Goal: Obtain resource: Obtain resource

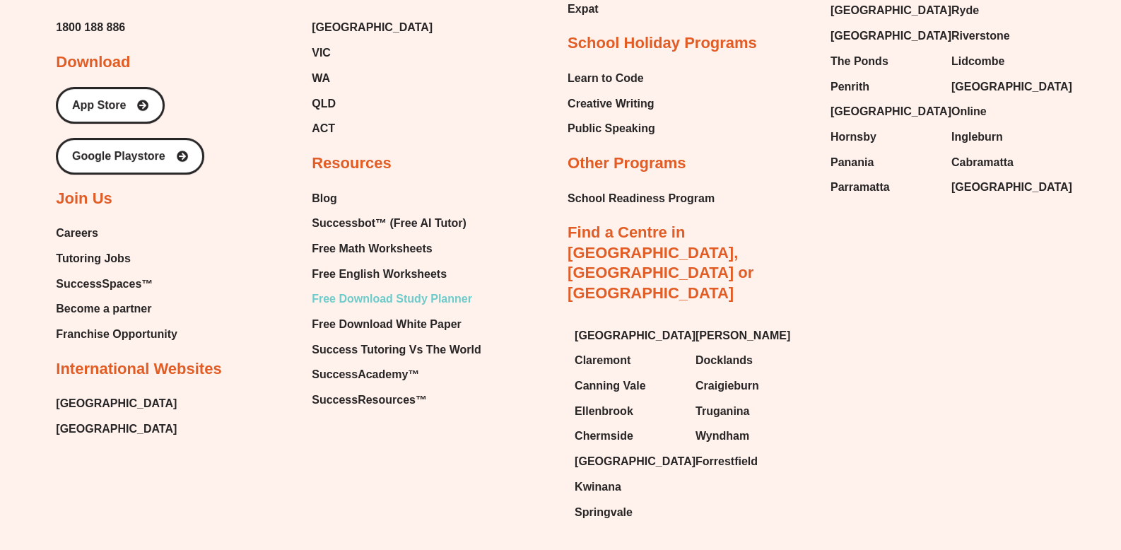
scroll to position [8555, 0]
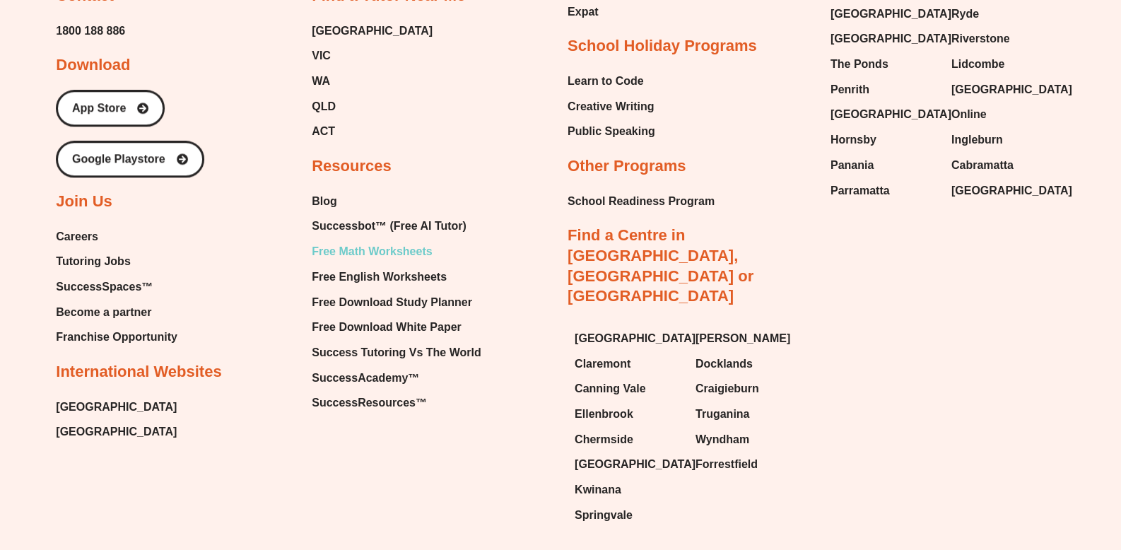
click at [428, 241] on span "Free Math Worksheets" at bounding box center [372, 251] width 120 height 21
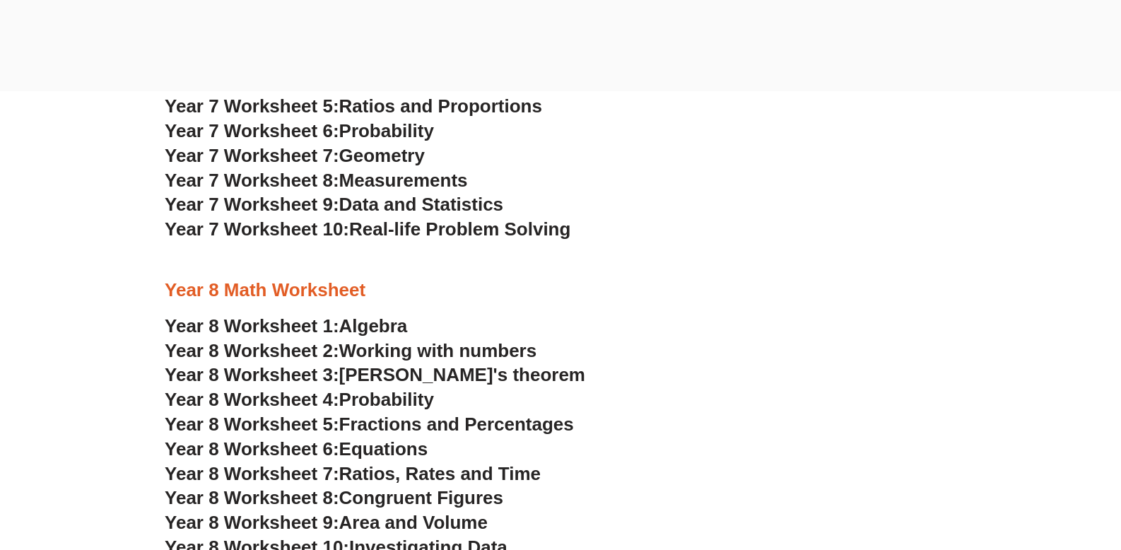
scroll to position [4445, 0]
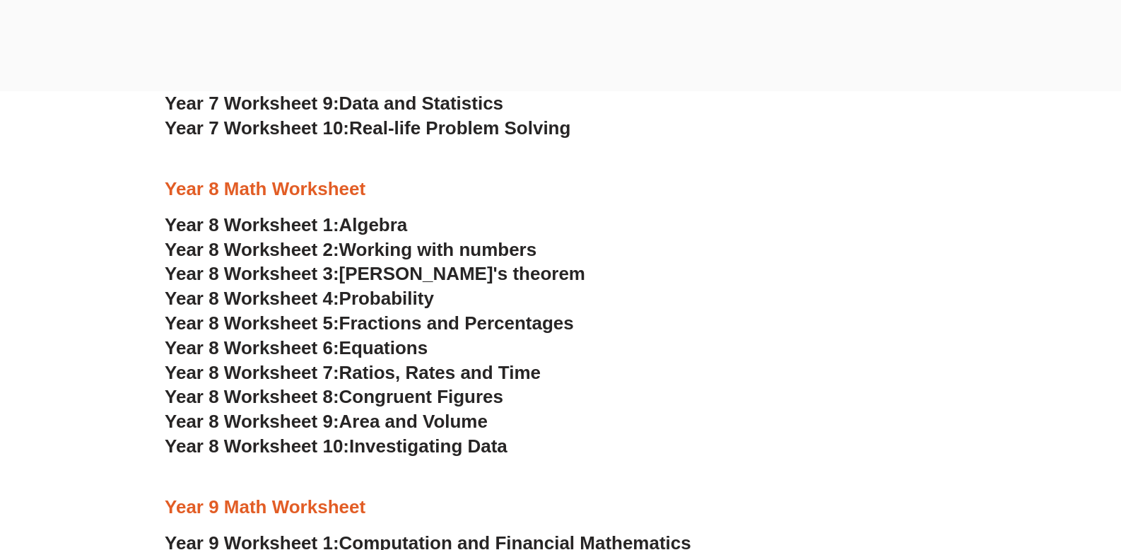
click at [371, 222] on span "Algebra" at bounding box center [373, 224] width 69 height 21
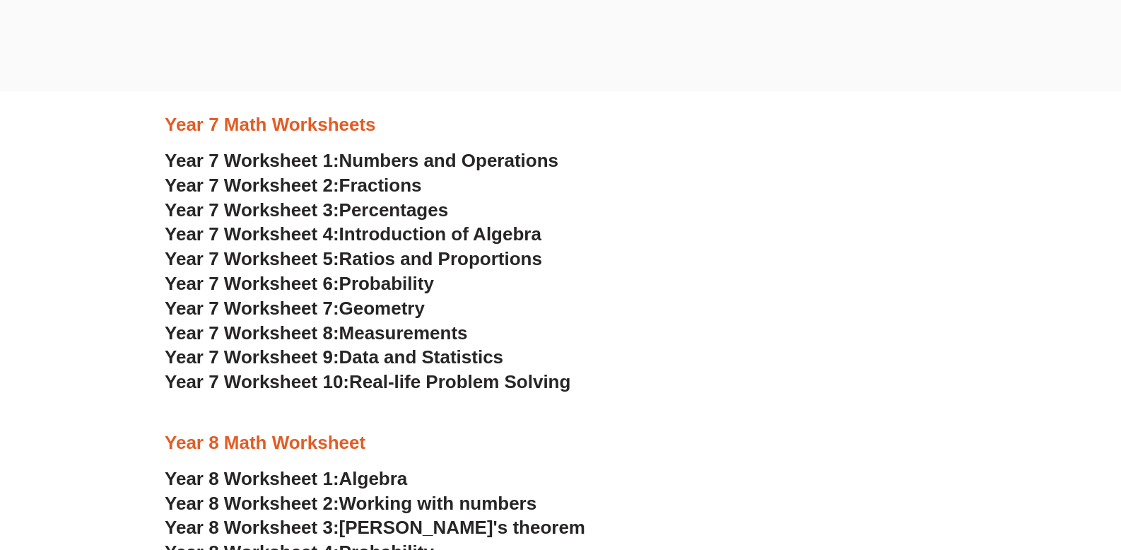
scroll to position [4190, 0]
click at [438, 355] on span "Data and Statistics" at bounding box center [421, 357] width 165 height 21
click at [731, 237] on h3 "Year 7 Worksheet 4: Introduction of Algebra" at bounding box center [561, 235] width 792 height 24
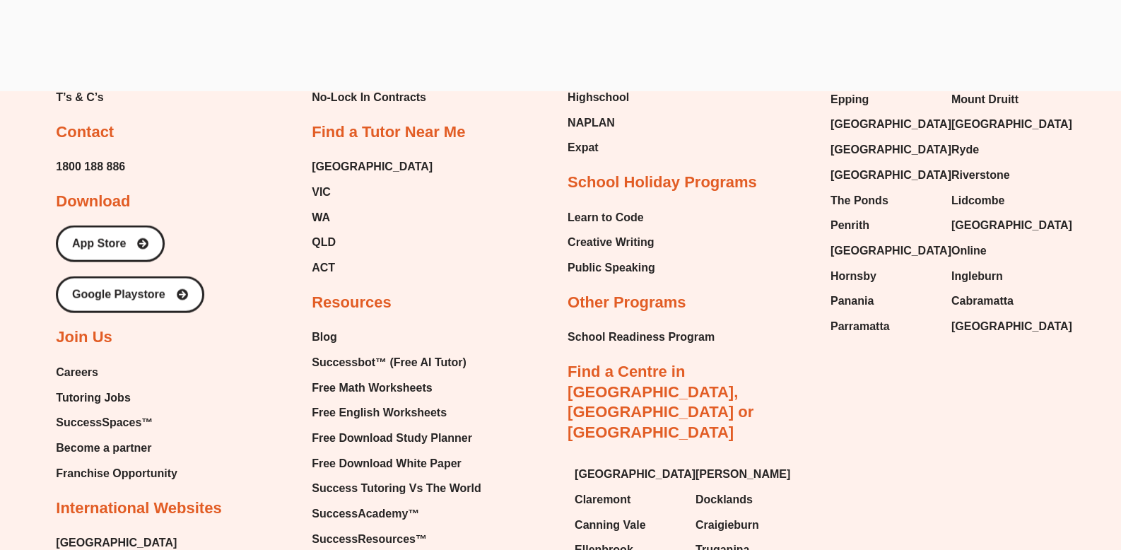
scroll to position [10407, 0]
click at [437, 379] on link "Free Math Worksheets" at bounding box center [396, 387] width 169 height 21
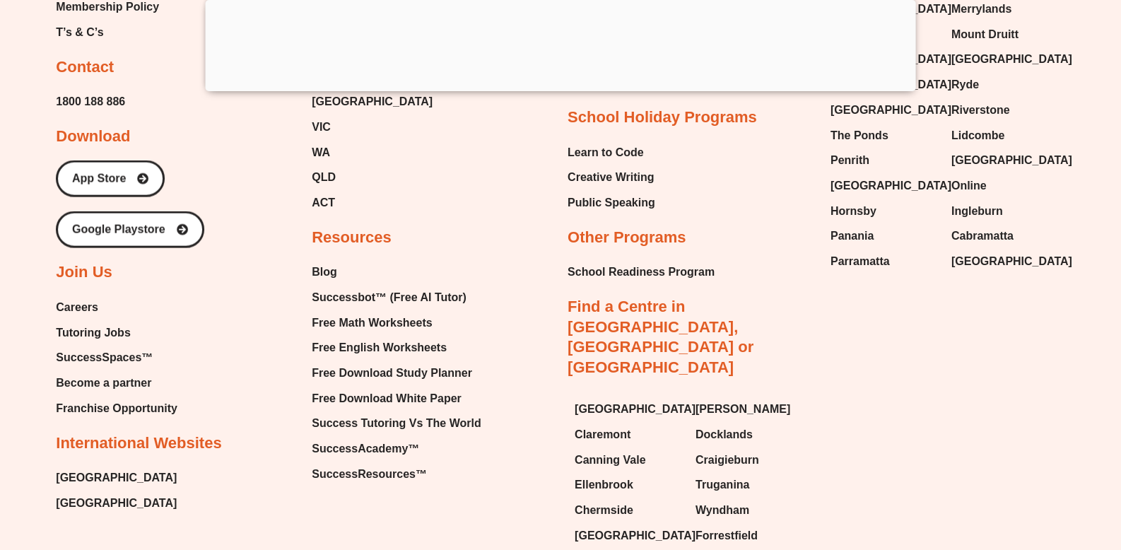
scroll to position [10471, 0]
click at [433, 355] on li "Free English Worksheets" at bounding box center [396, 349] width 169 height 23
click at [424, 347] on span "Free English Worksheets" at bounding box center [379, 348] width 135 height 21
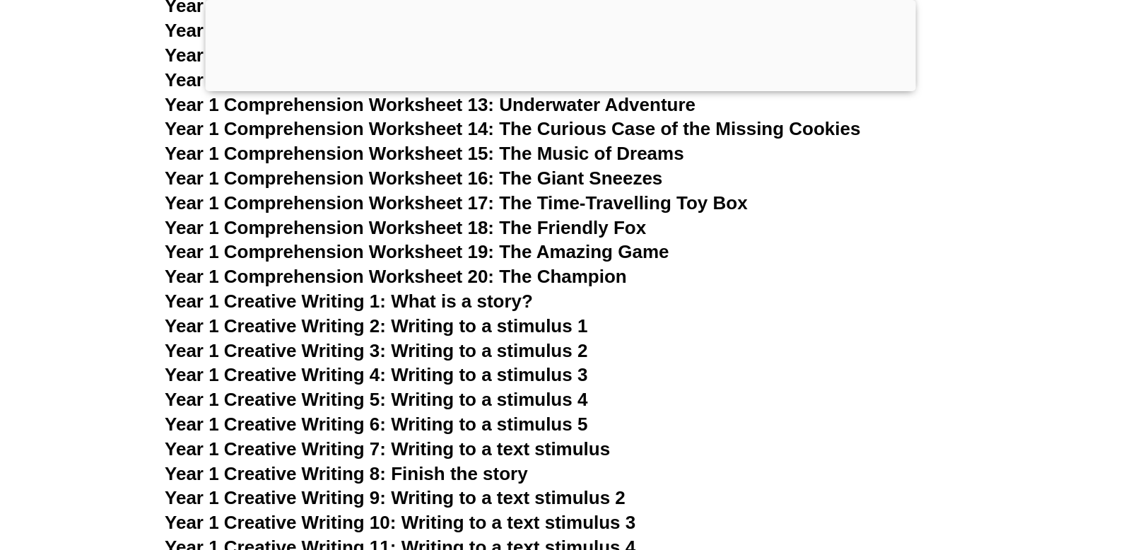
scroll to position [2148, 0]
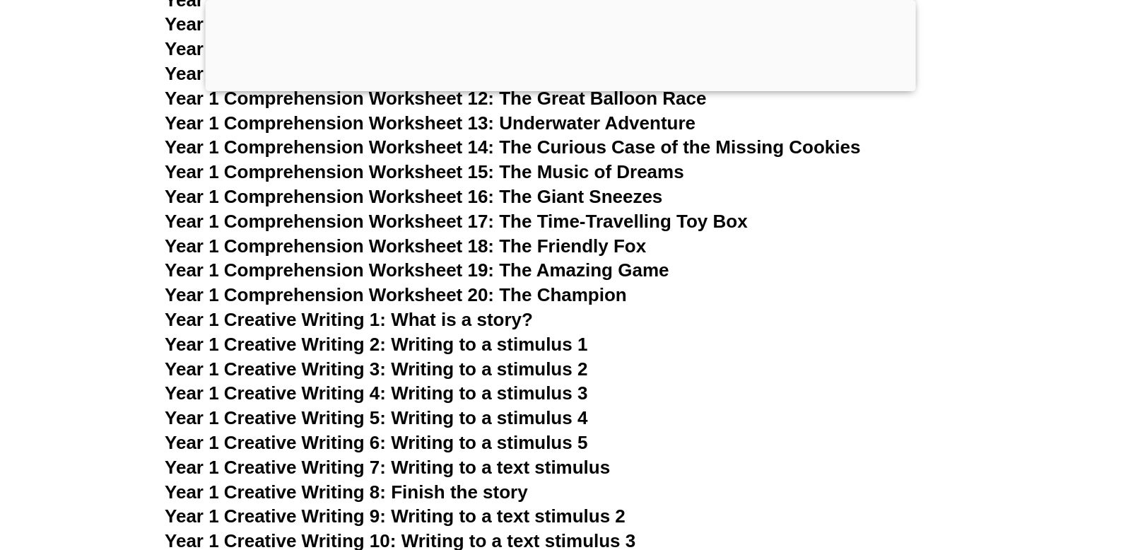
click at [570, 345] on span "Year 1 Creative Writing 2: Writing to a stimulus 1" at bounding box center [376, 344] width 423 height 21
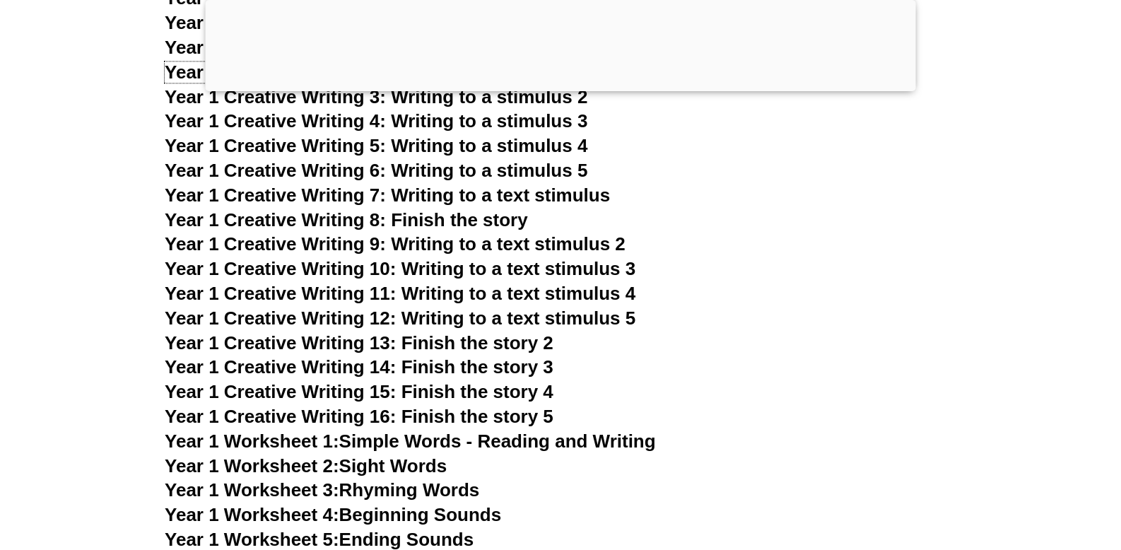
scroll to position [2557, 0]
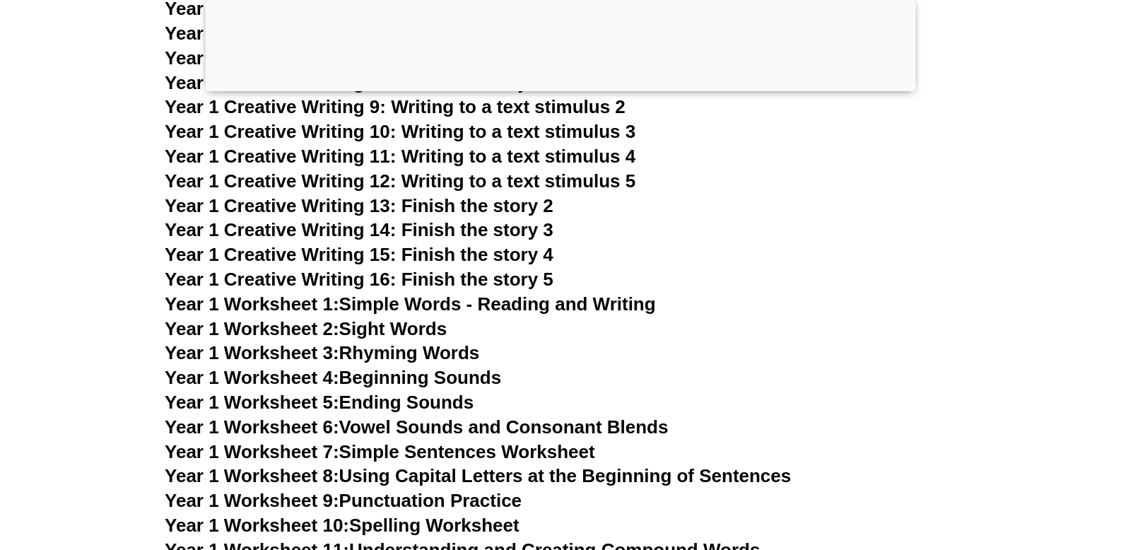
click at [409, 324] on link "Year 1 Worksheet 2: Sight Words" at bounding box center [306, 328] width 282 height 21
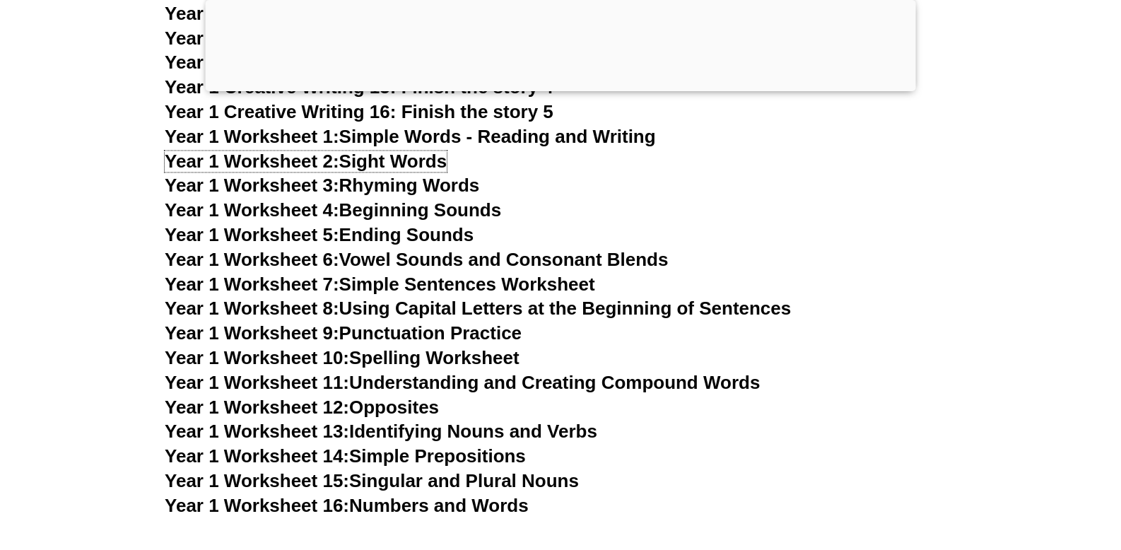
scroll to position [2726, 0]
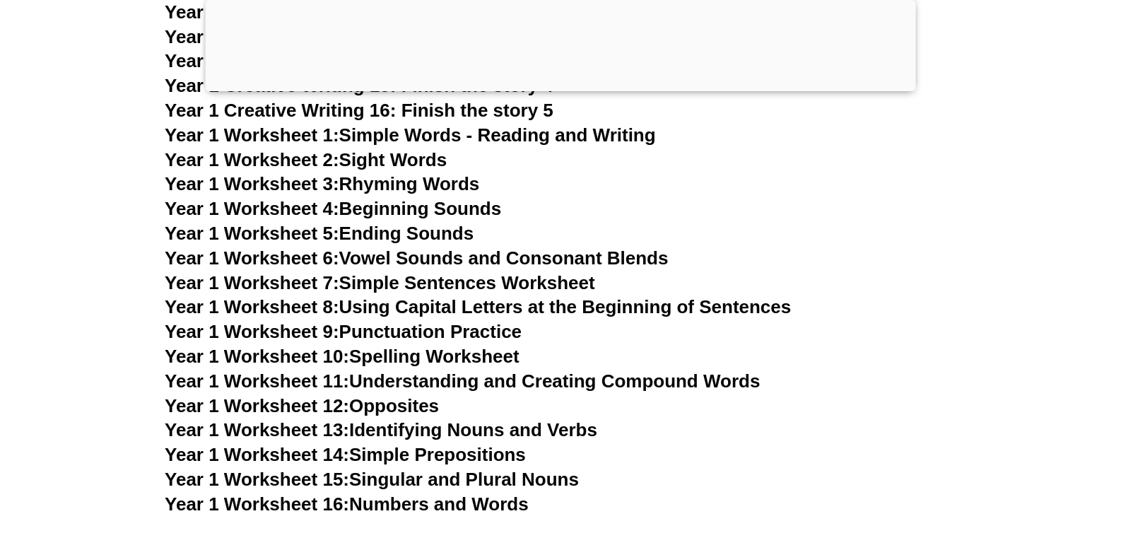
click at [495, 286] on link "Year 1 Worksheet 7: Simple Sentences Worksheet" at bounding box center [380, 282] width 430 height 21
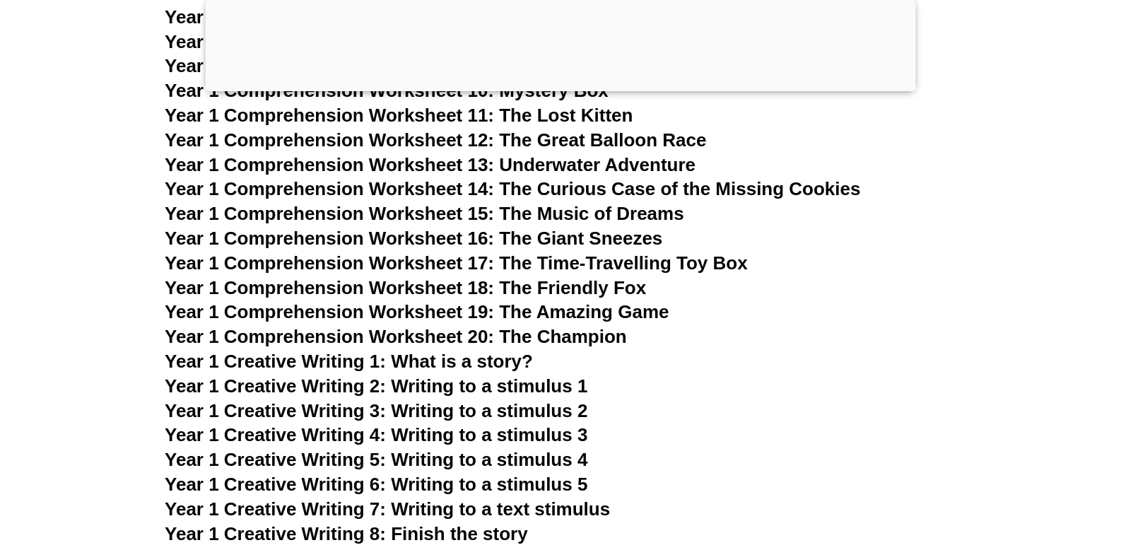
scroll to position [2108, 0]
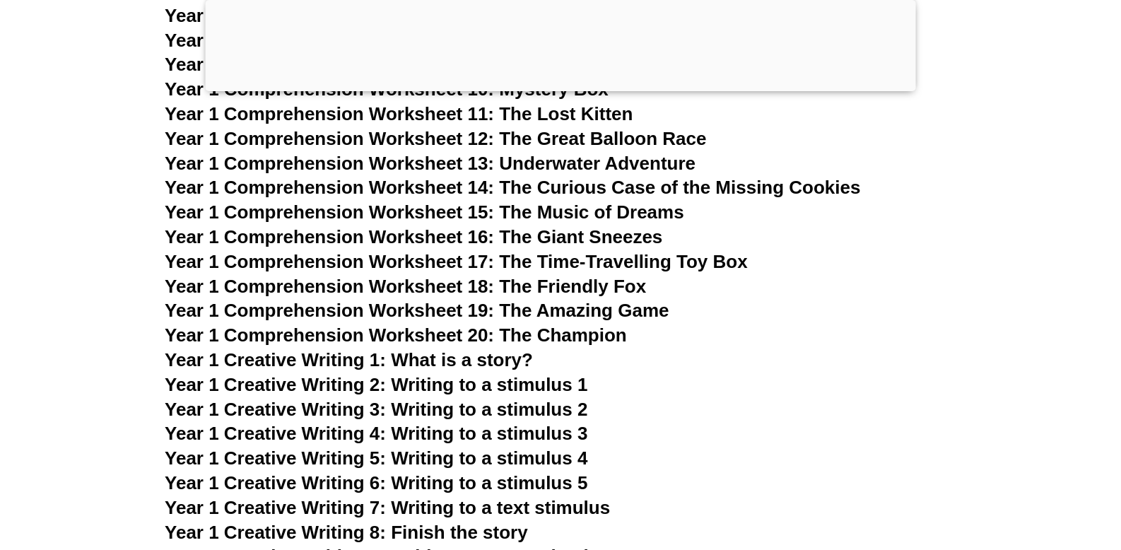
click at [551, 382] on span "Year 1 Creative Writing 2: Writing to a stimulus 1" at bounding box center [376, 384] width 423 height 21
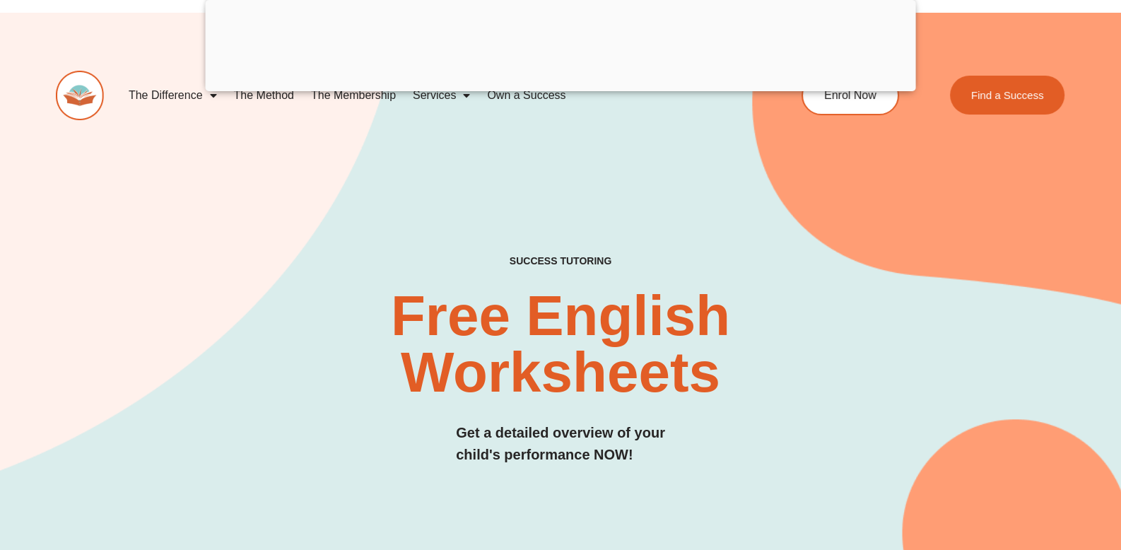
scroll to position [0, 0]
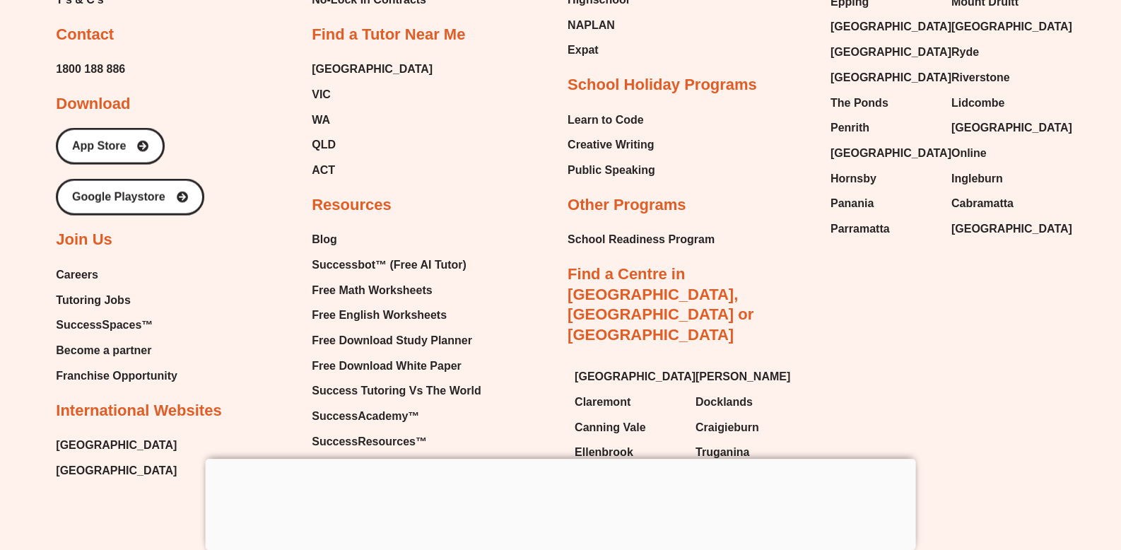
scroll to position [10396, 0]
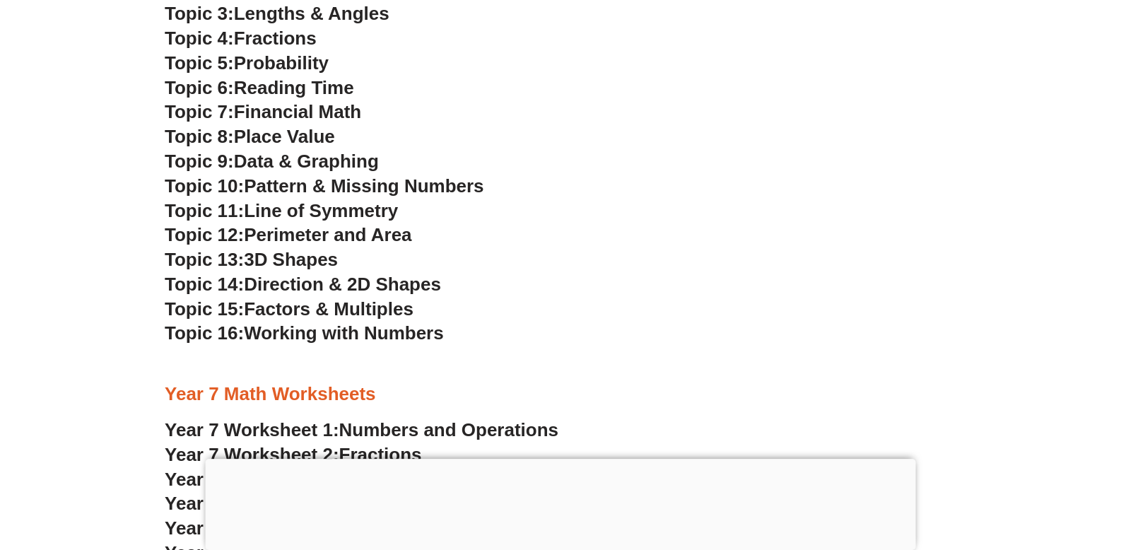
scroll to position [3502, 0]
